Goal: Register for event/course

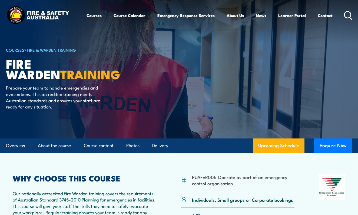
click at [47, 51] on link "Fire & Warden Training" at bounding box center [51, 50] width 49 height 6
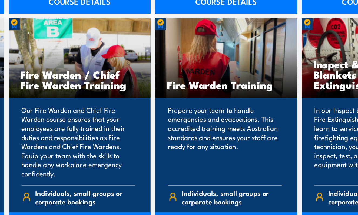
scroll to position [660, 0]
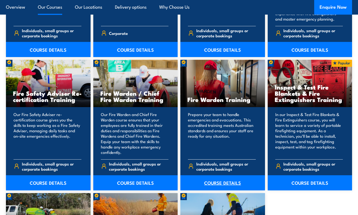
click at [224, 183] on link "COURSE DETAILS" at bounding box center [223, 182] width 85 height 15
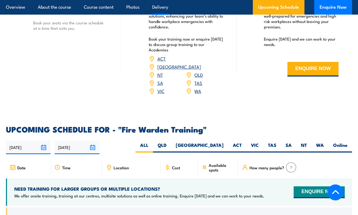
scroll to position [864, 0]
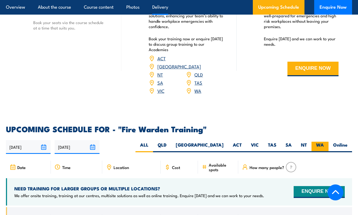
click at [323, 142] on label "WA" at bounding box center [320, 147] width 17 height 11
click at [324, 142] on input "WA" at bounding box center [326, 144] width 4 height 4
radio input "true"
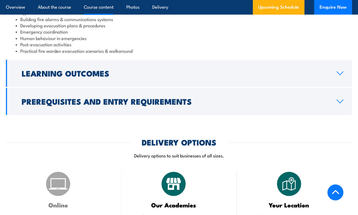
scroll to position [635, 0]
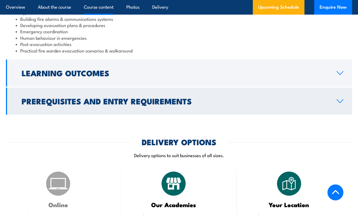
click at [338, 100] on icon at bounding box center [340, 101] width 6 height 3
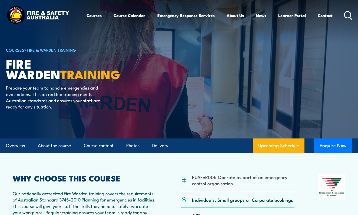
scroll to position [0, 0]
